Goal: Task Accomplishment & Management: Use online tool/utility

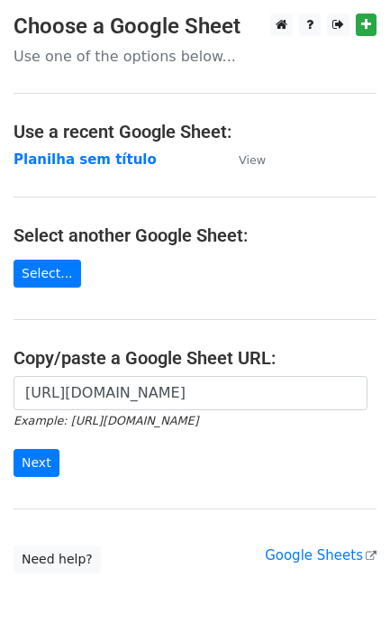
scroll to position [0, 403]
type input "https://docs.google.com/spreadsheets/d/1S-SQS2_G7Zty6PTnG5c1oUpd2WHXhMJP4fiCFJ9…"
click at [43, 455] on input "Next" at bounding box center [37, 463] width 46 height 28
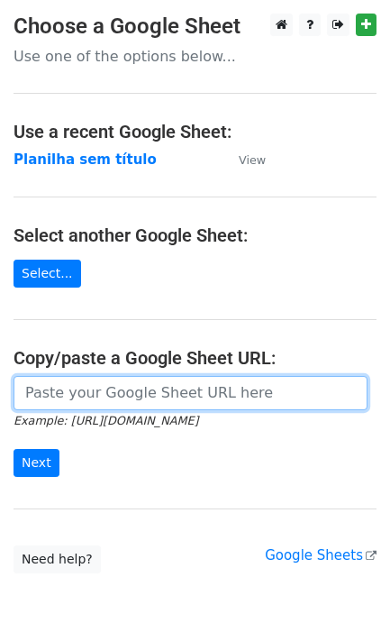
click at [95, 394] on input "url" at bounding box center [191, 393] width 354 height 34
paste input "https://docs.google.com/spreadsheets/d/1S-SQS2_G7Zty6PTnG5c1oUpd2WHXhMJP4fiCFJ9…"
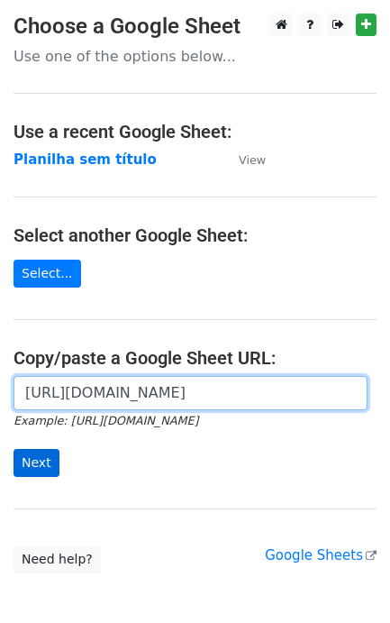
type input "https://docs.google.com/spreadsheets/d/1S-SQS2_G7Zty6PTnG5c1oUpd2WHXhMJP4fiCFJ9…"
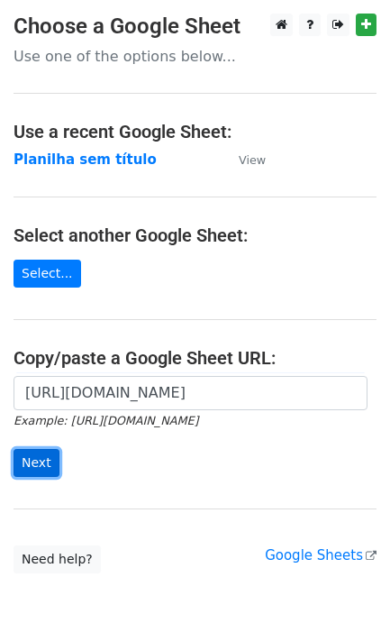
click at [34, 466] on input "Next" at bounding box center [37, 463] width 46 height 28
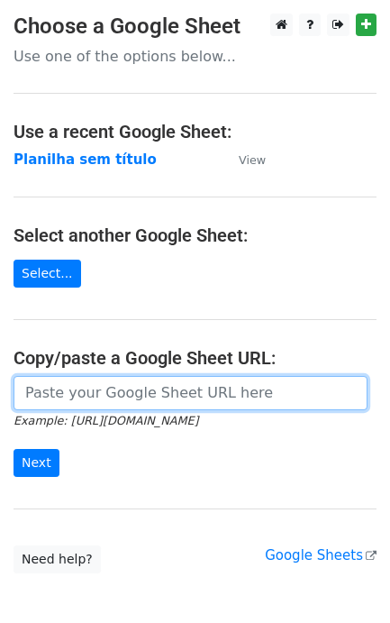
click at [140, 393] on input "url" at bounding box center [191, 393] width 354 height 34
paste input "https://docs.google.com/spreadsheets/d/1S-SQS2_G7Zty6PTnG5c1oUpd2WHXhMJP4fiCFJ9…"
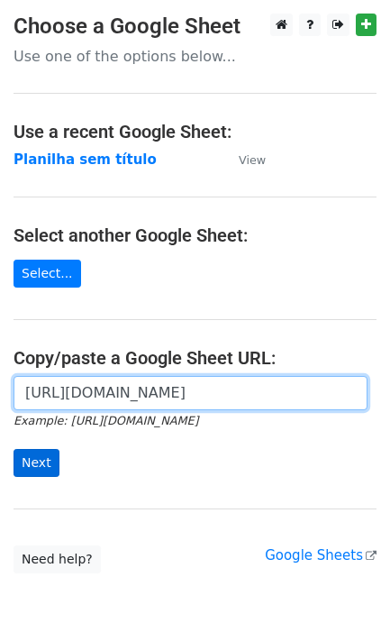
scroll to position [0, 403]
type input "https://docs.google.com/spreadsheets/d/1S-SQS2_G7Zty6PTnG5c1oUpd2WHXhMJP4fiCFJ9…"
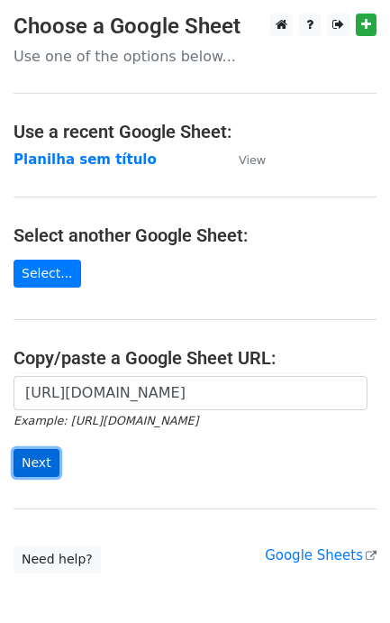
click at [29, 466] on input "Next" at bounding box center [37, 463] width 46 height 28
